Goal: Information Seeking & Learning: Learn about a topic

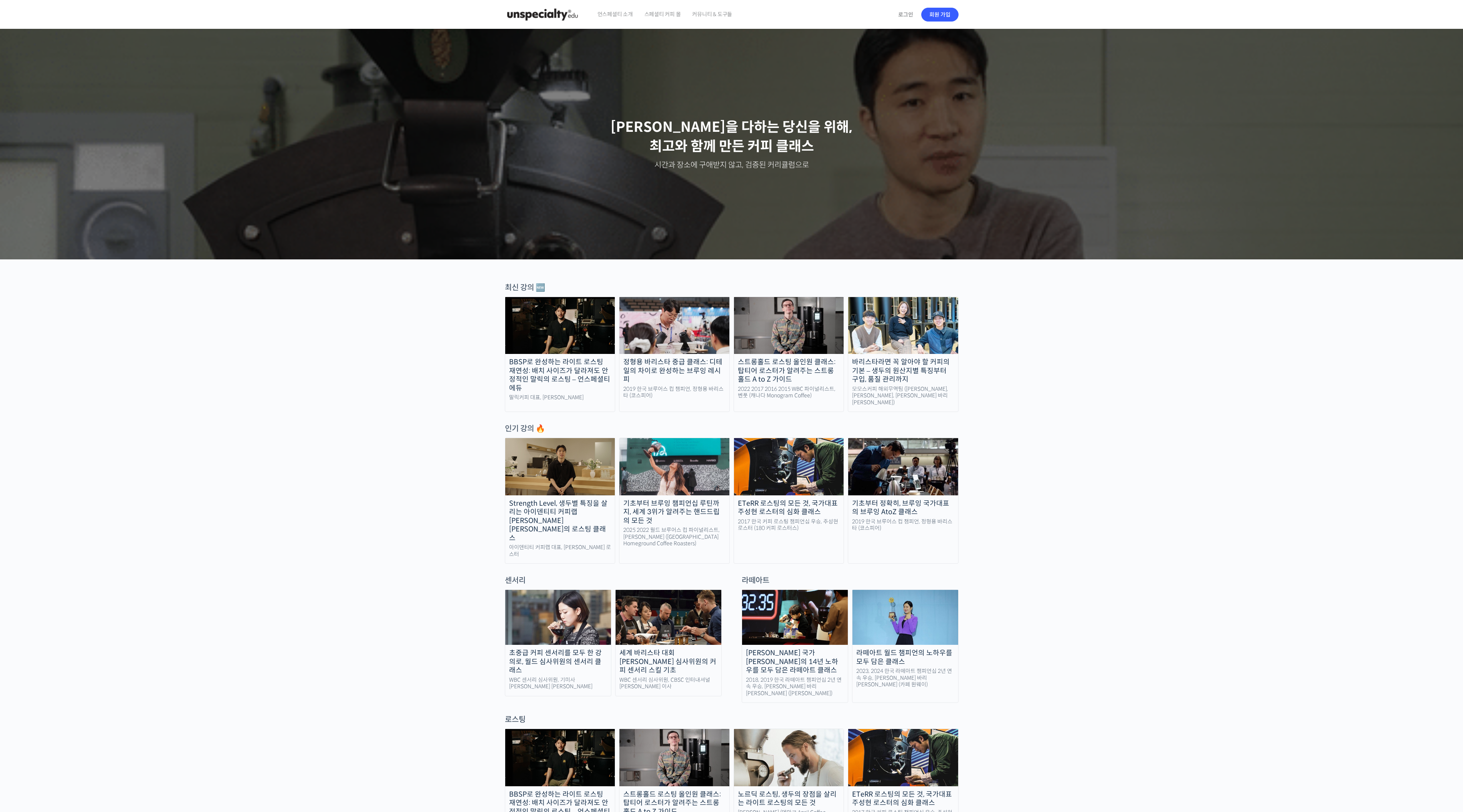
click at [690, 463] on img at bounding box center [675, 467] width 110 height 57
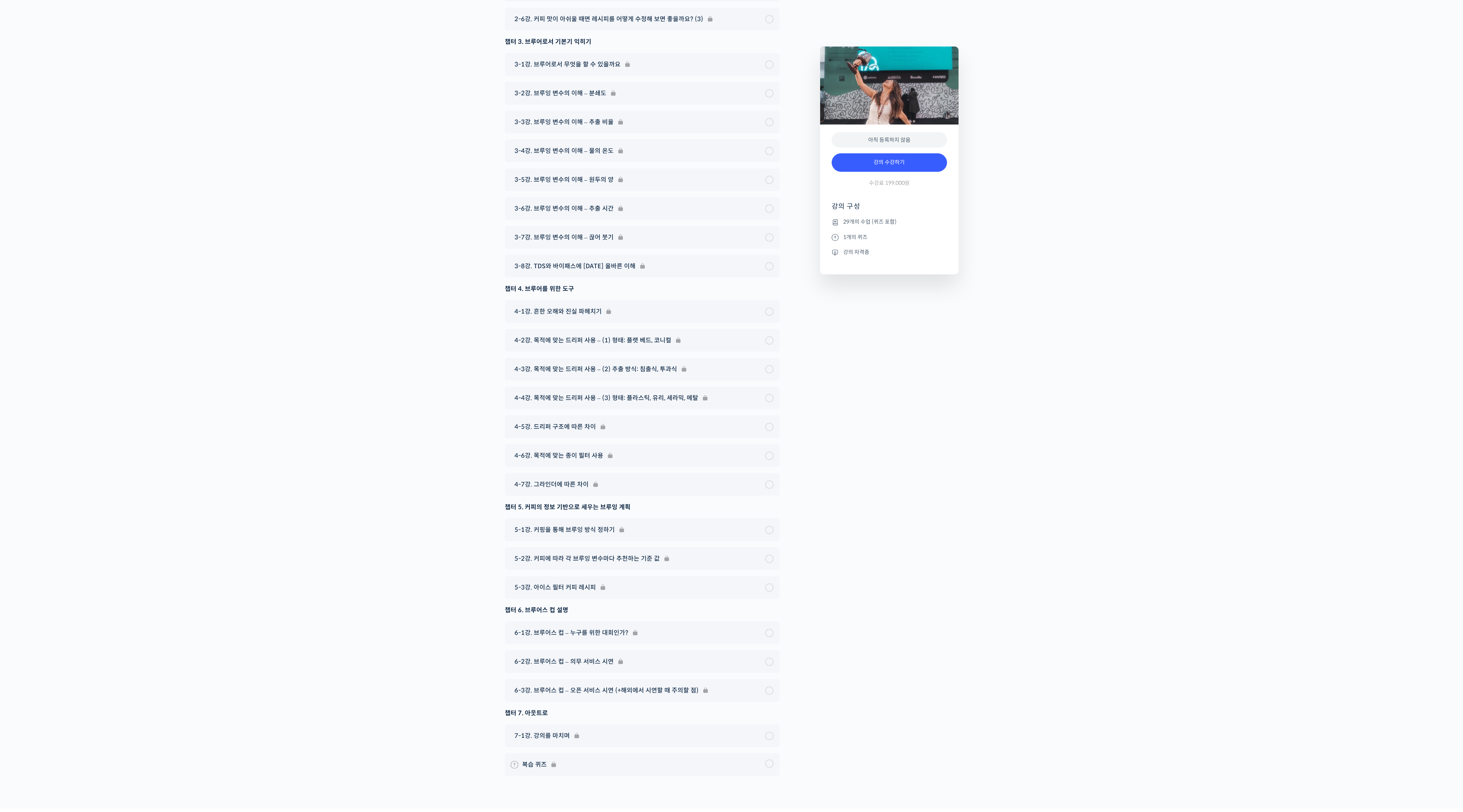
scroll to position [4053, 0]
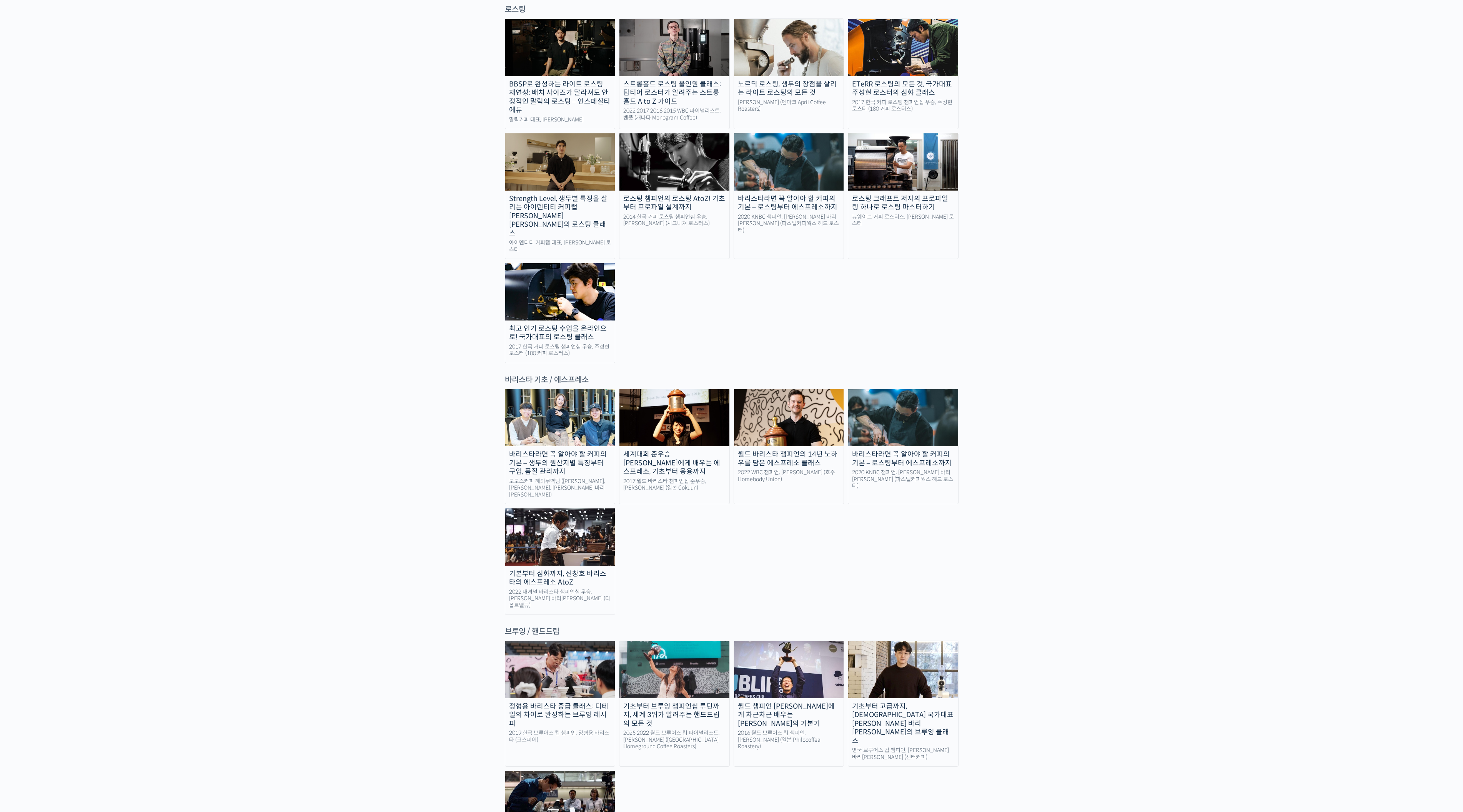
scroll to position [799, 0]
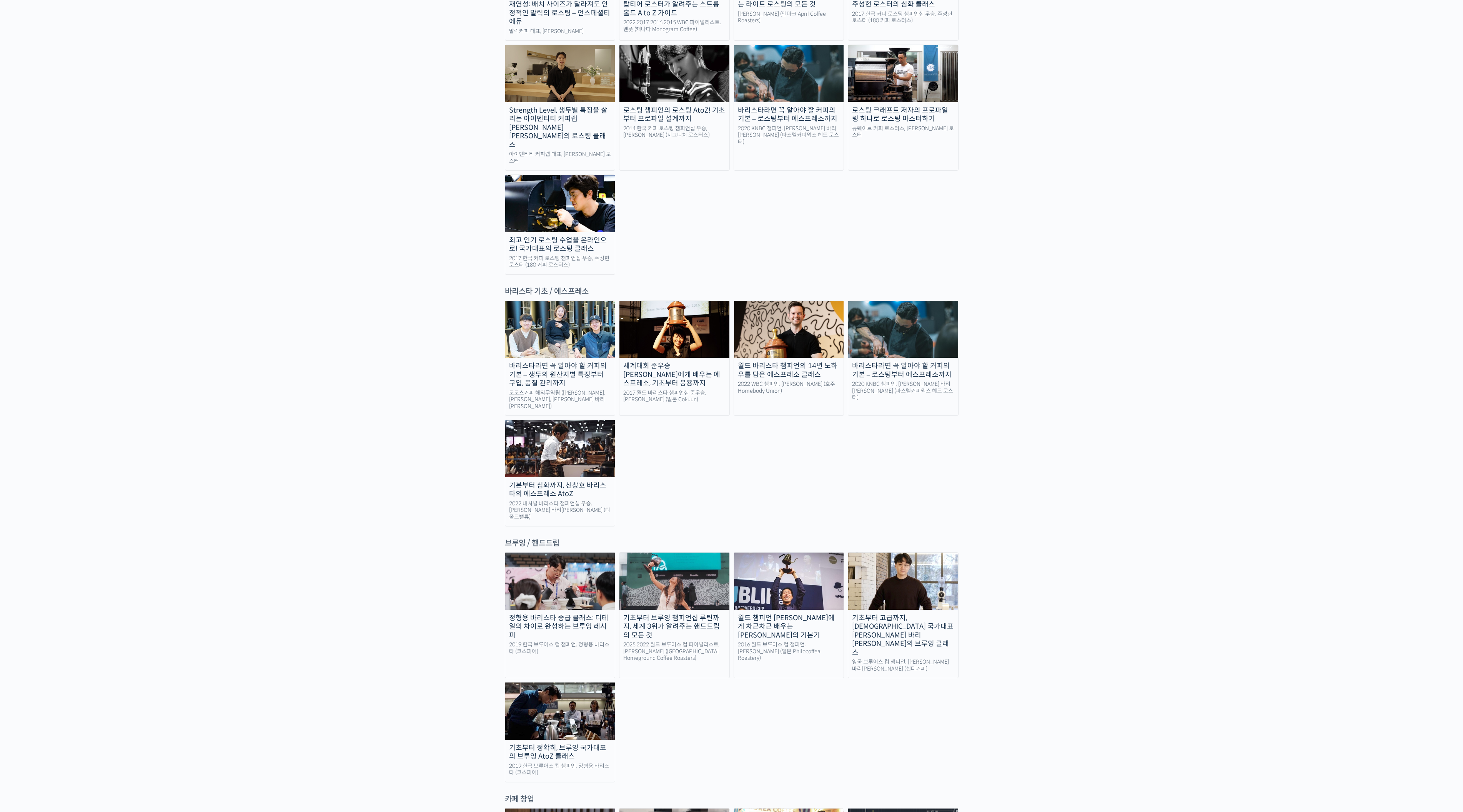
click at [866, 553] on img at bounding box center [904, 581] width 110 height 57
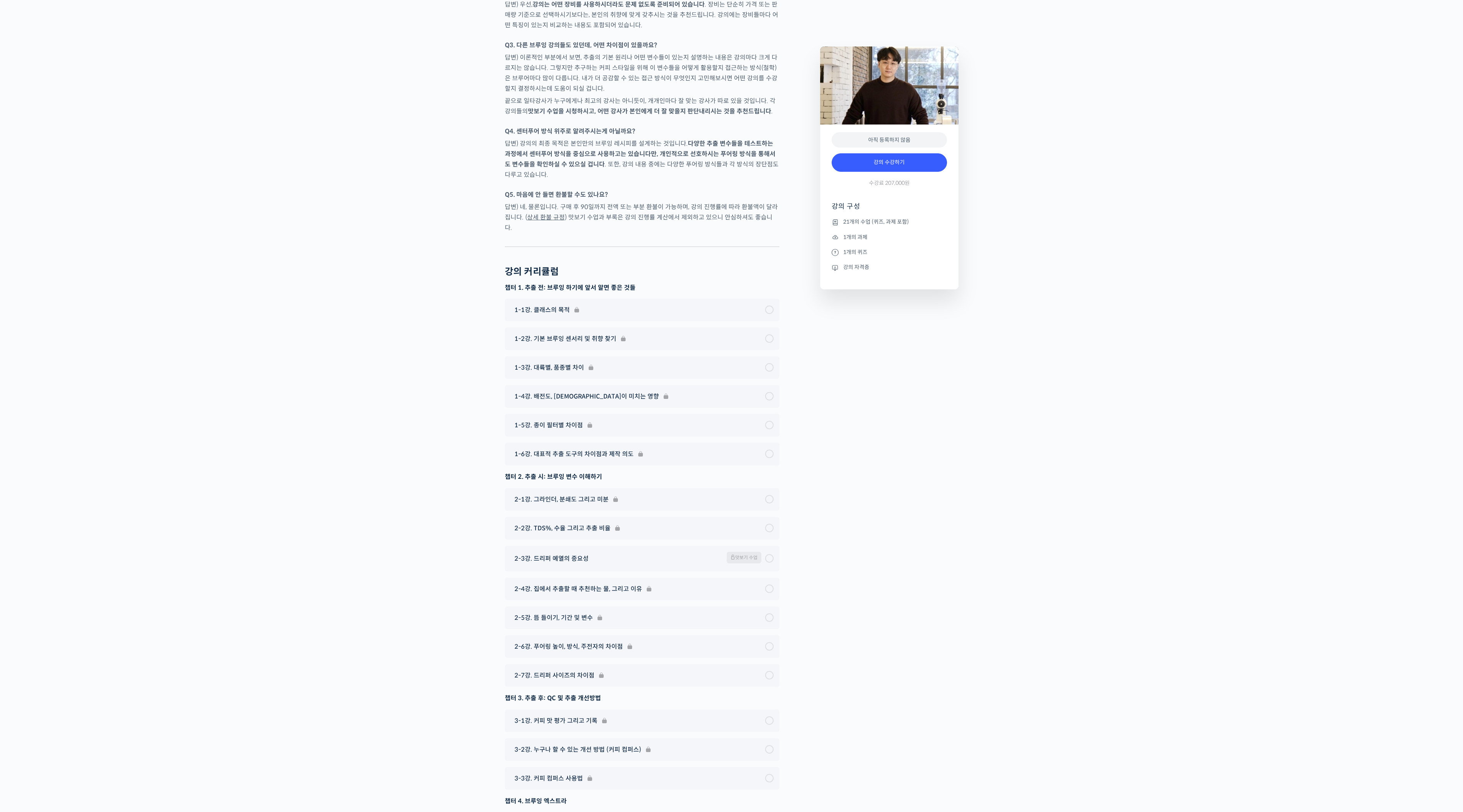
scroll to position [3669, 0]
